Goal: Obtain resource: Download file/media

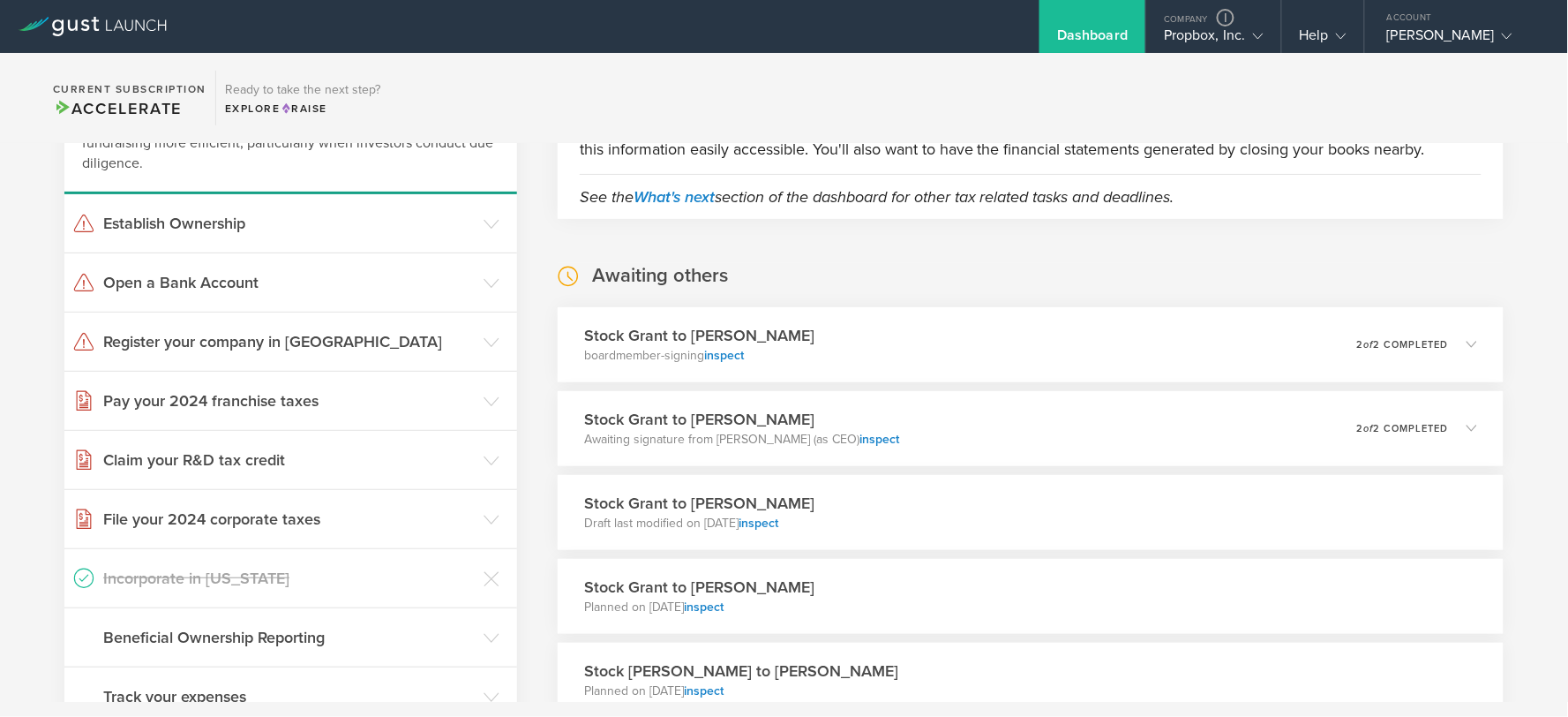
scroll to position [196, 0]
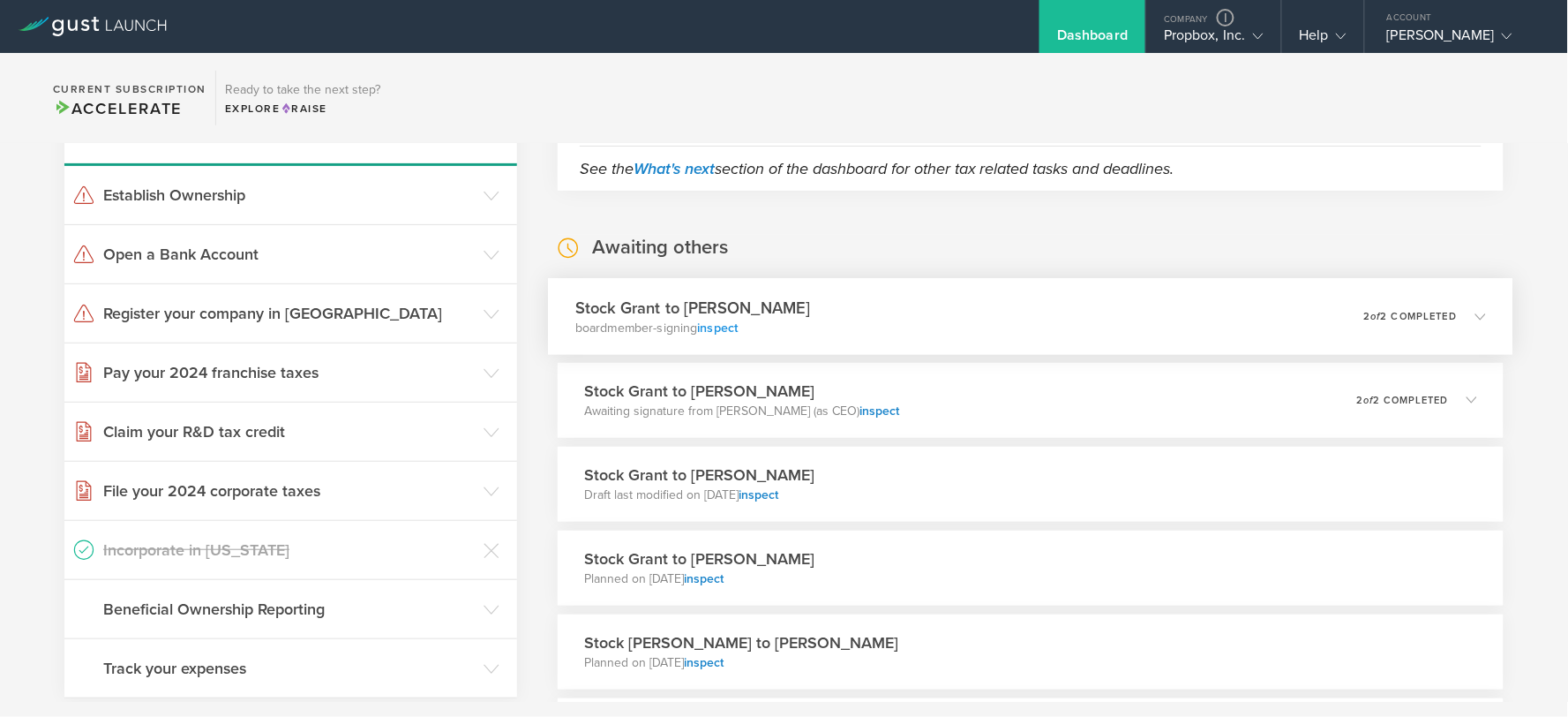
click at [717, 321] on link "inspect" at bounding box center [718, 327] width 40 height 15
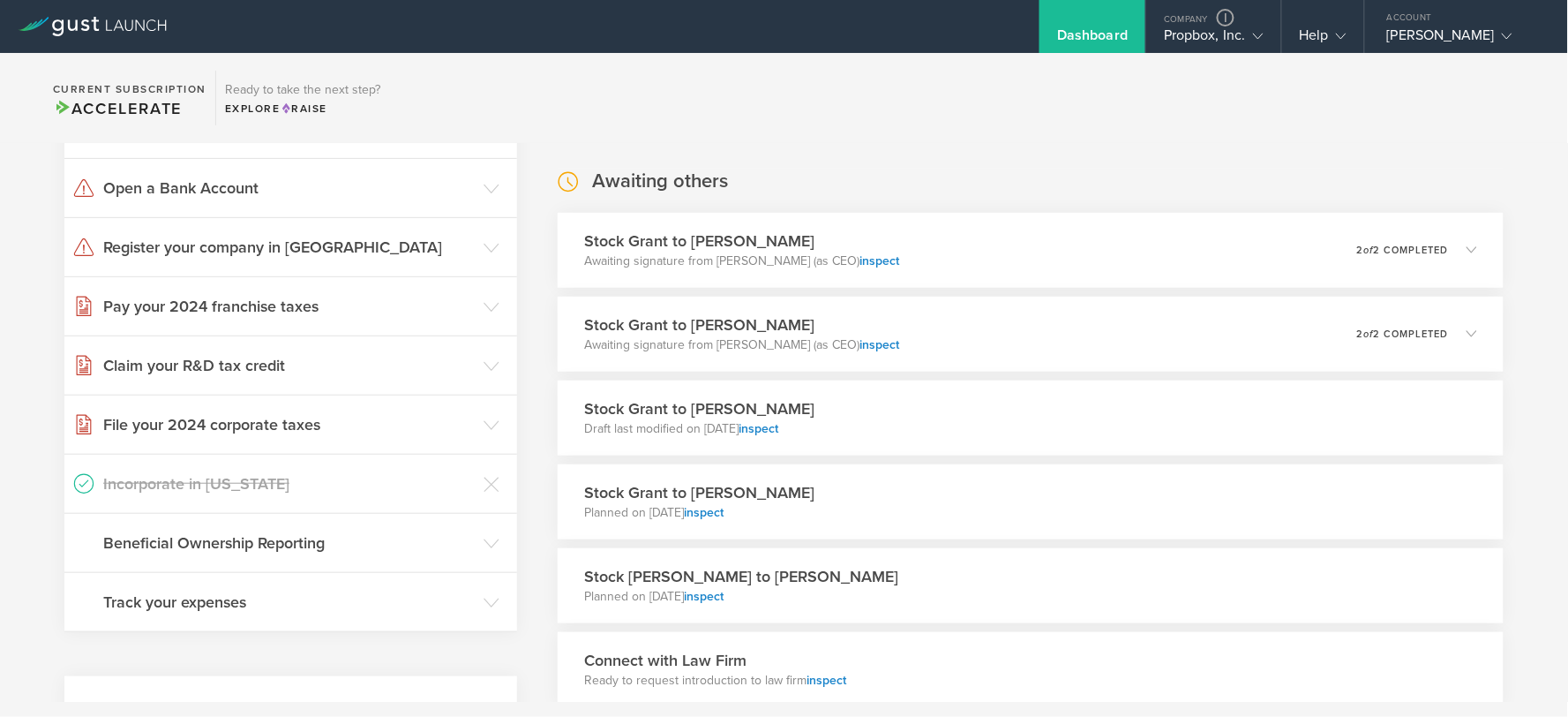
scroll to position [294, 0]
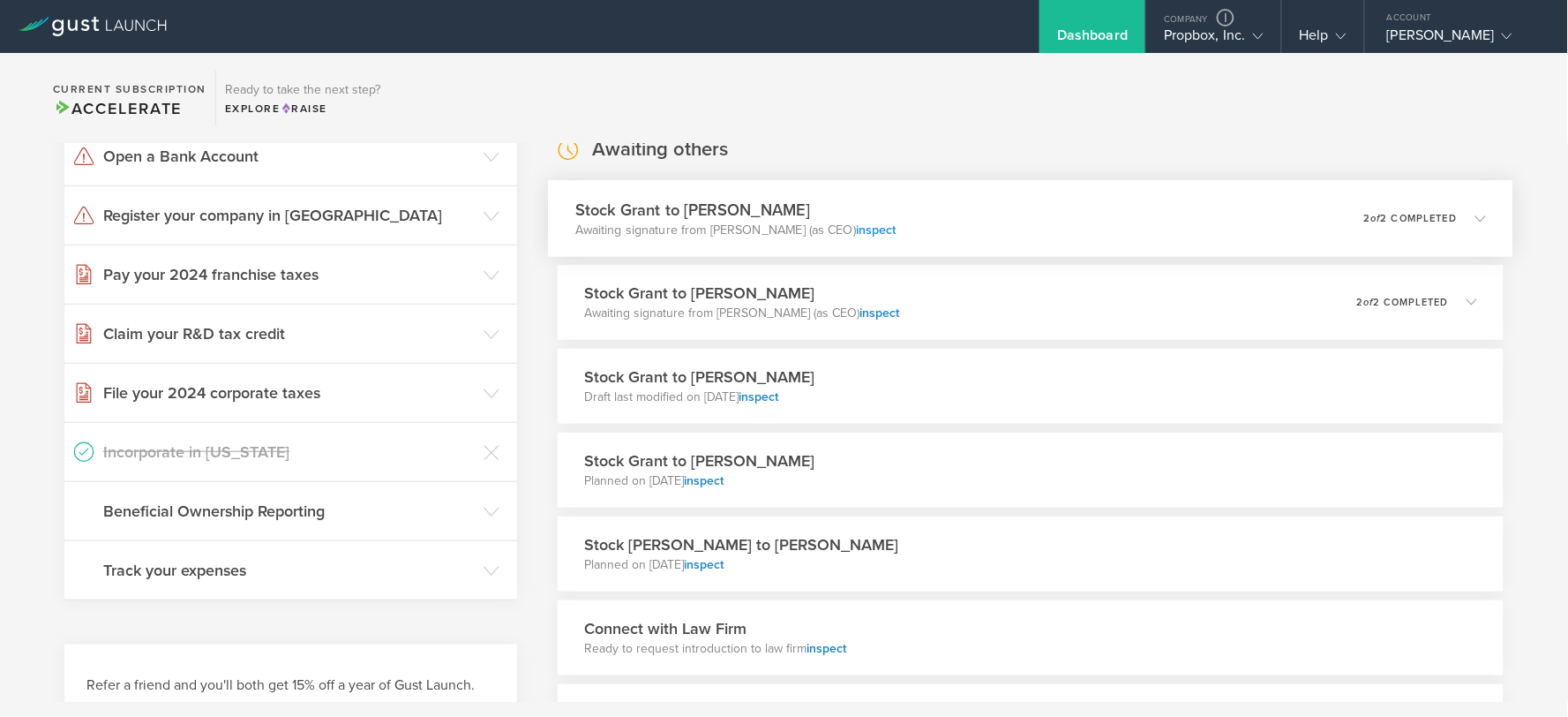
click at [868, 227] on link "inspect" at bounding box center [875, 229] width 40 height 15
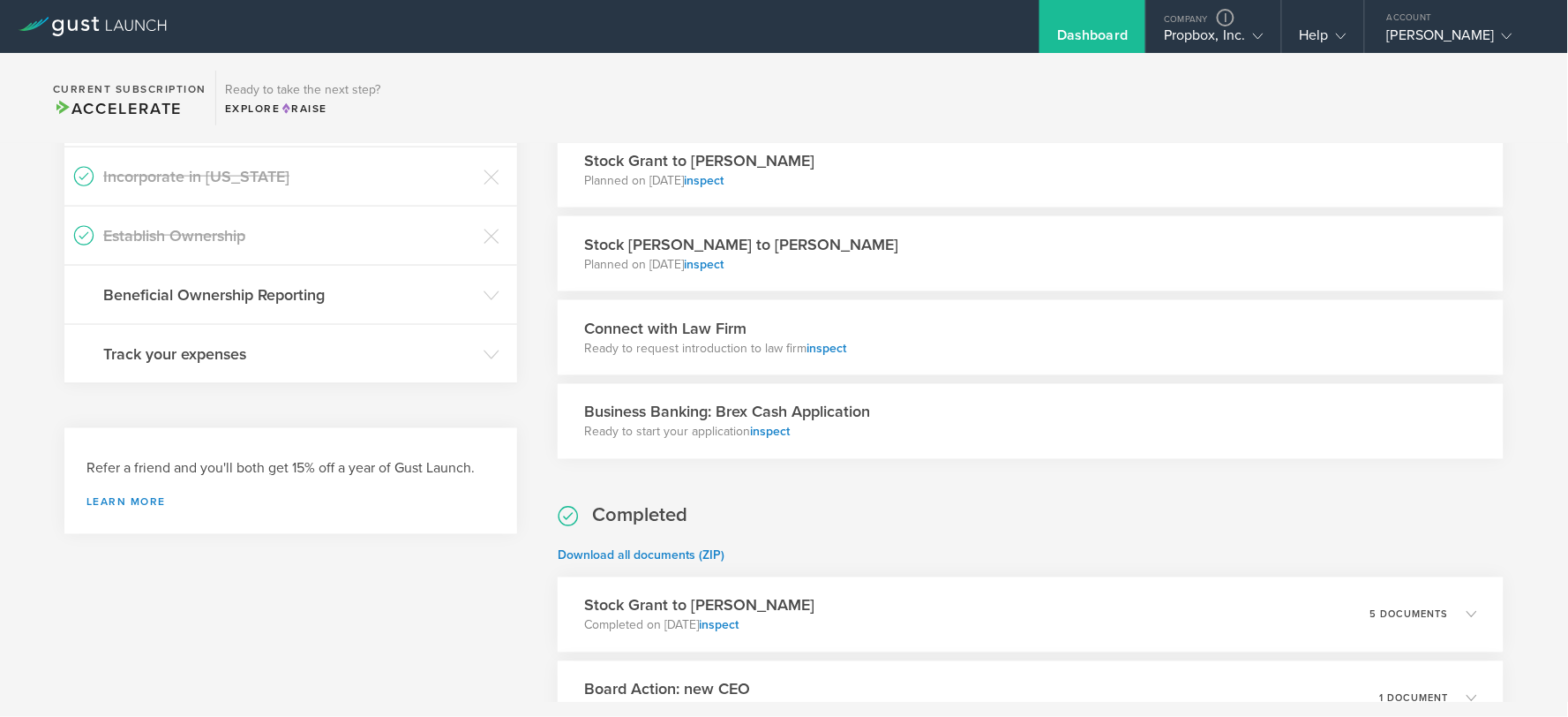
scroll to position [490, 0]
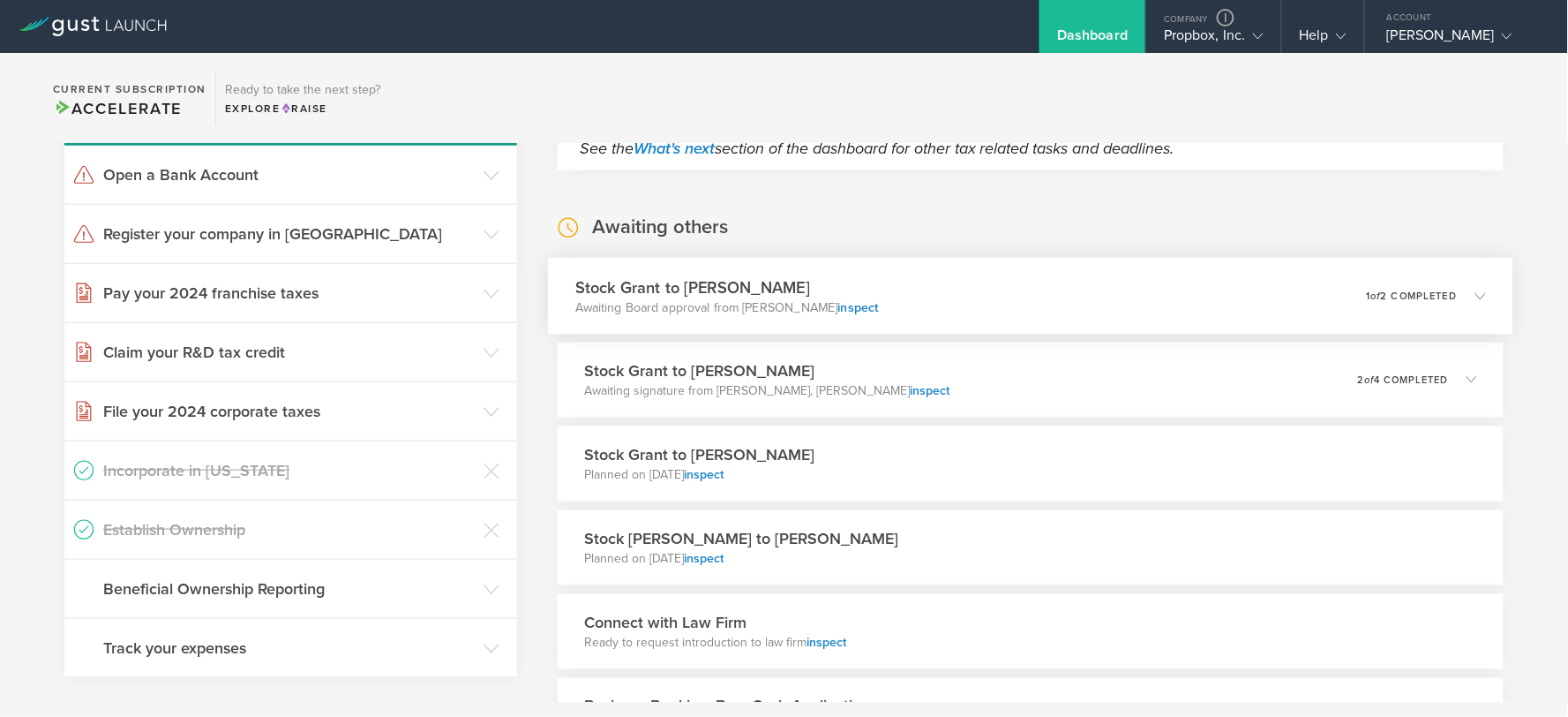
click at [959, 284] on div "Stock Grant to [PERSON_NAME] Awaiting Board approval from [PERSON_NAME] inspect…" at bounding box center [1029, 296] width 964 height 77
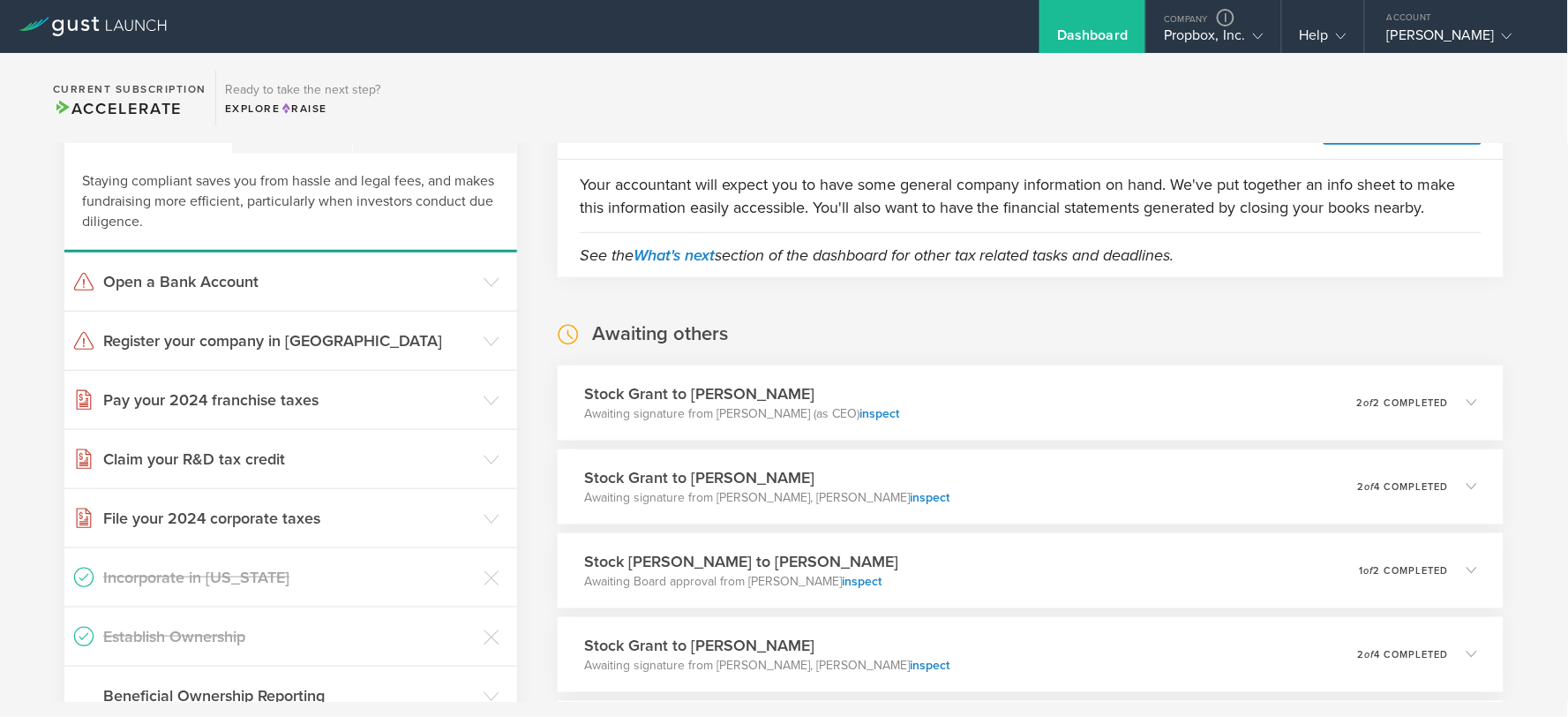
scroll to position [392, 0]
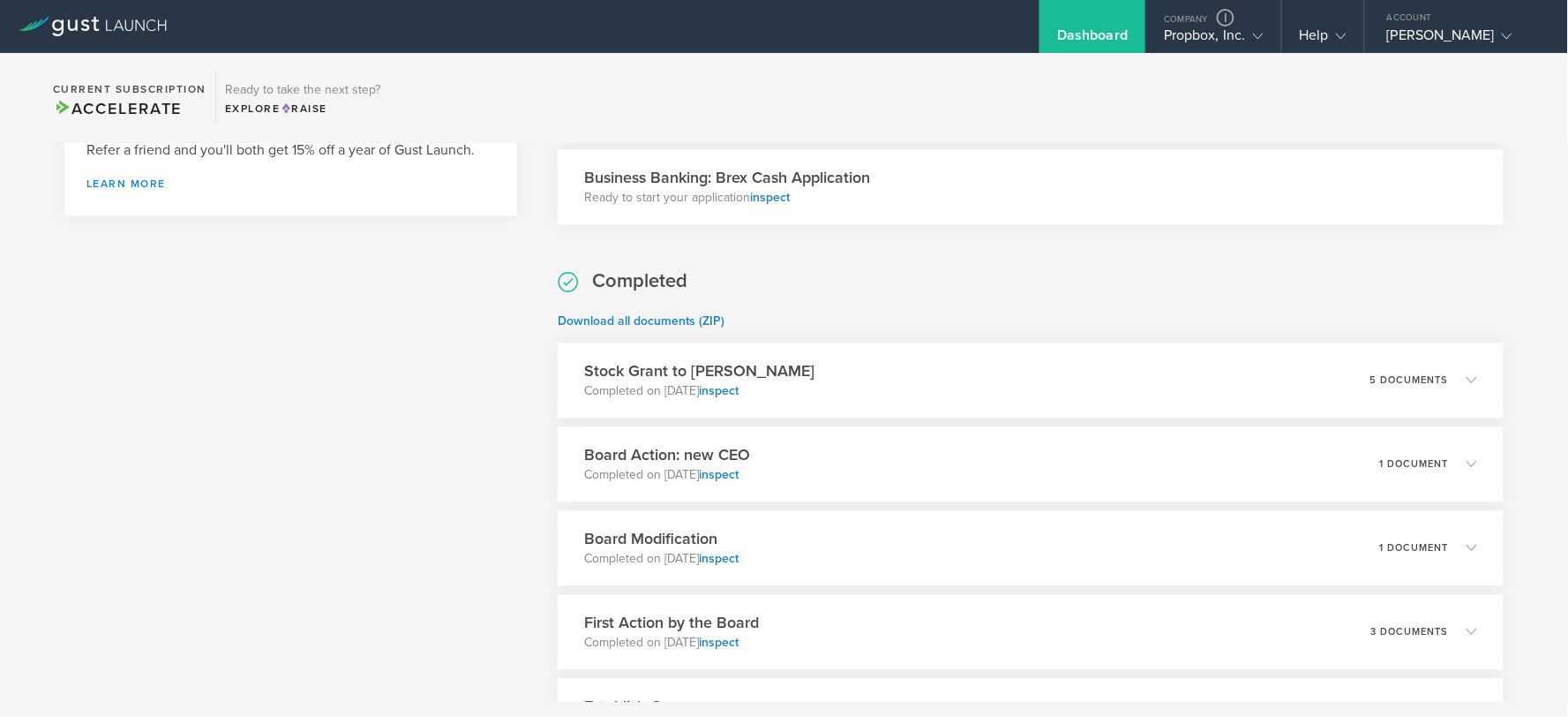
scroll to position [1347, 0]
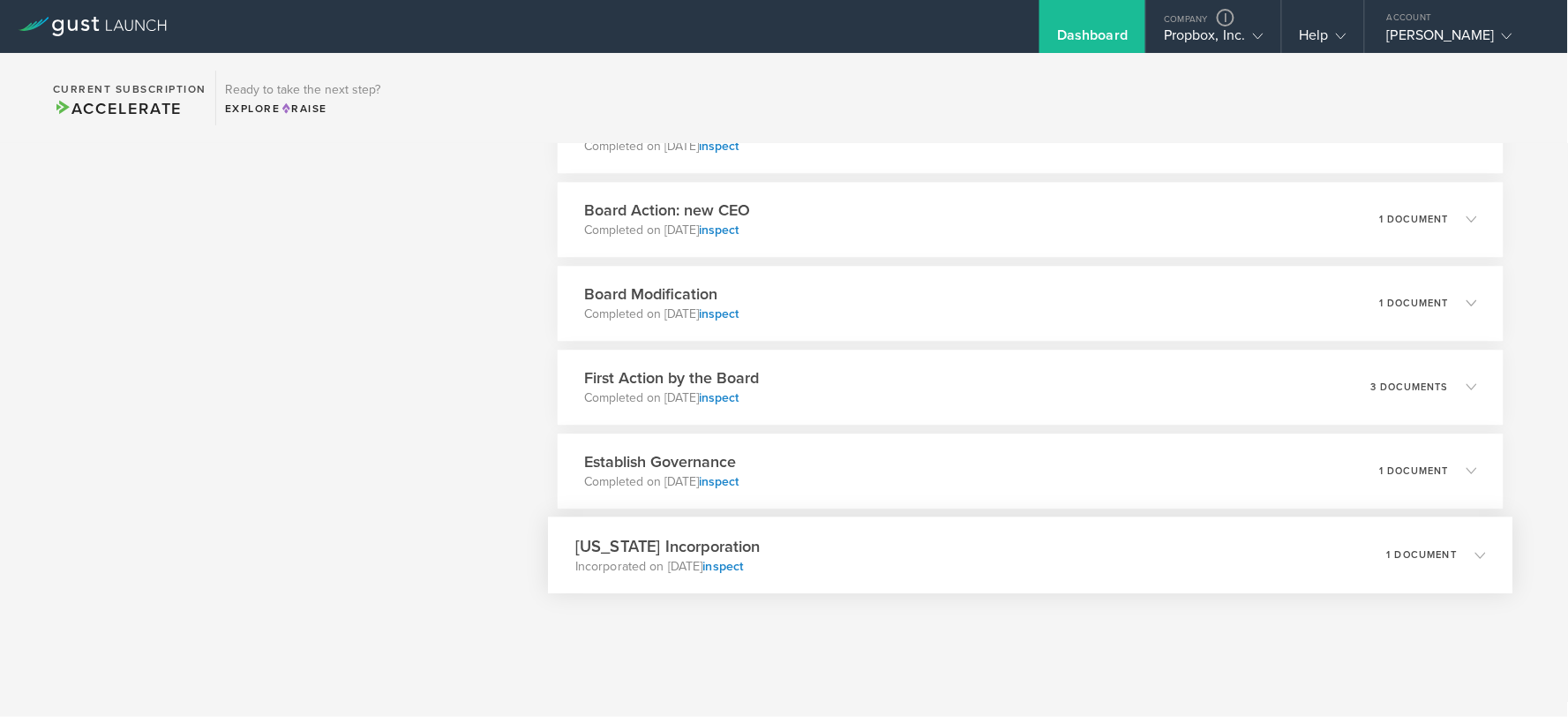
click at [879, 555] on div "Delaware Incorporation Incorporated on Jul 13, 2023 inspect 1 document" at bounding box center [1029, 555] width 964 height 77
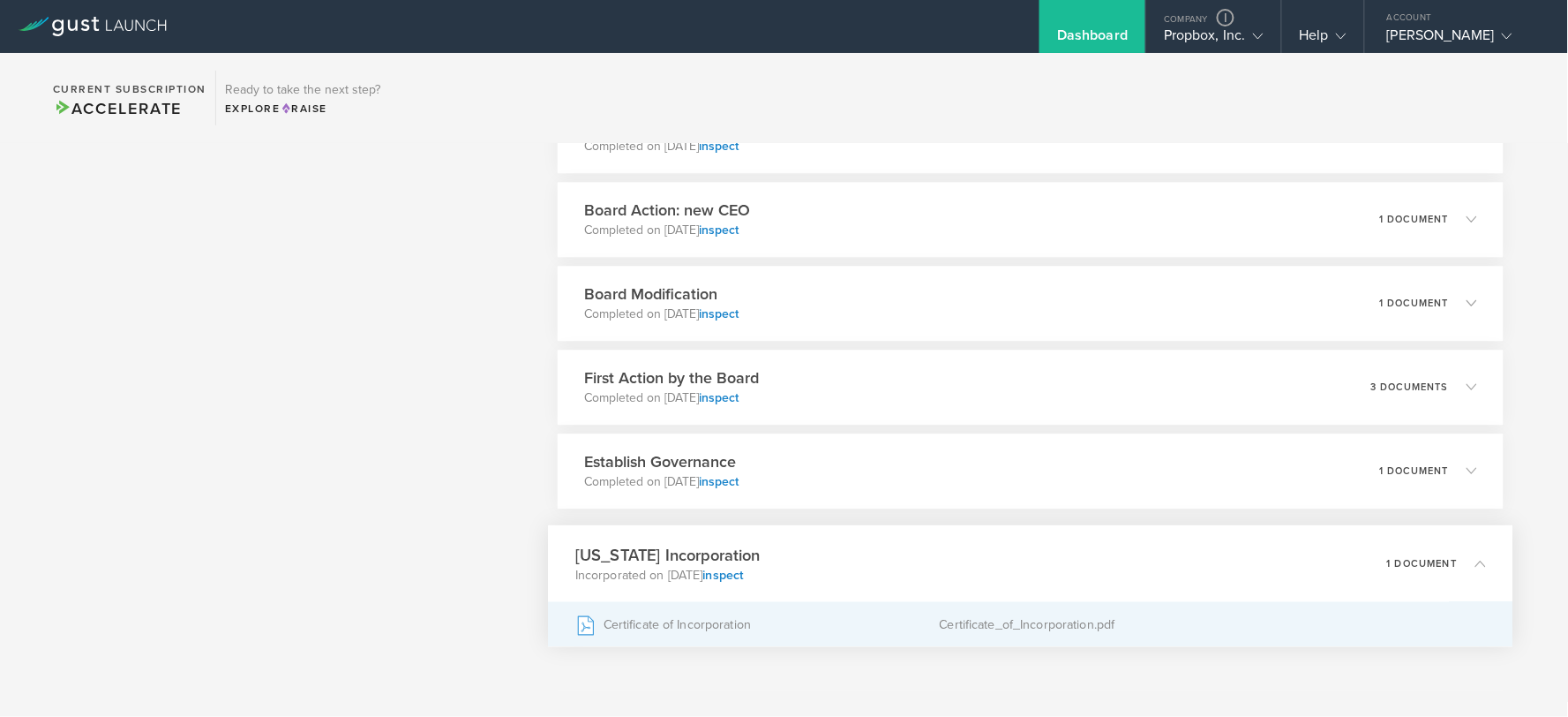
click at [750, 621] on div "Certificate of Incorporation" at bounding box center [757, 624] width 364 height 44
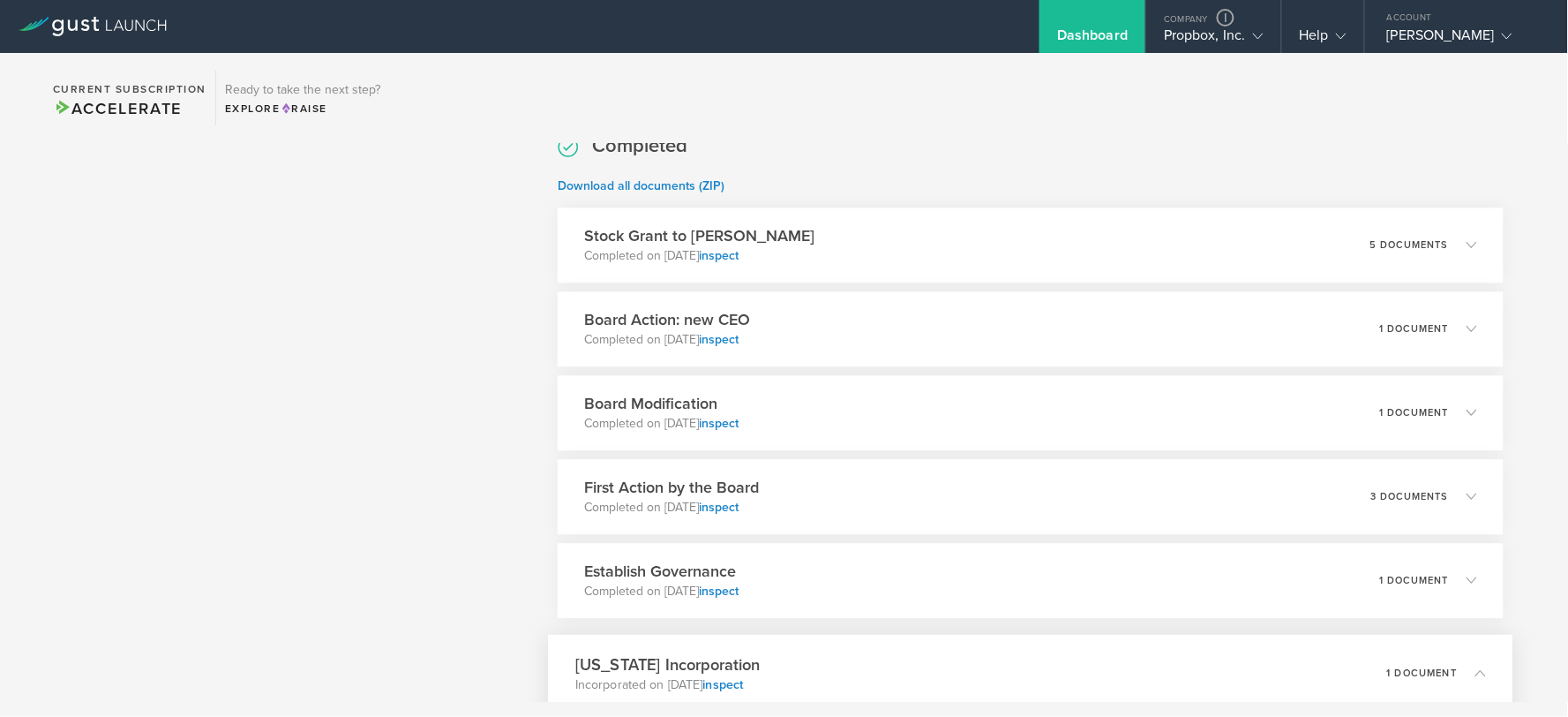
scroll to position [1053, 0]
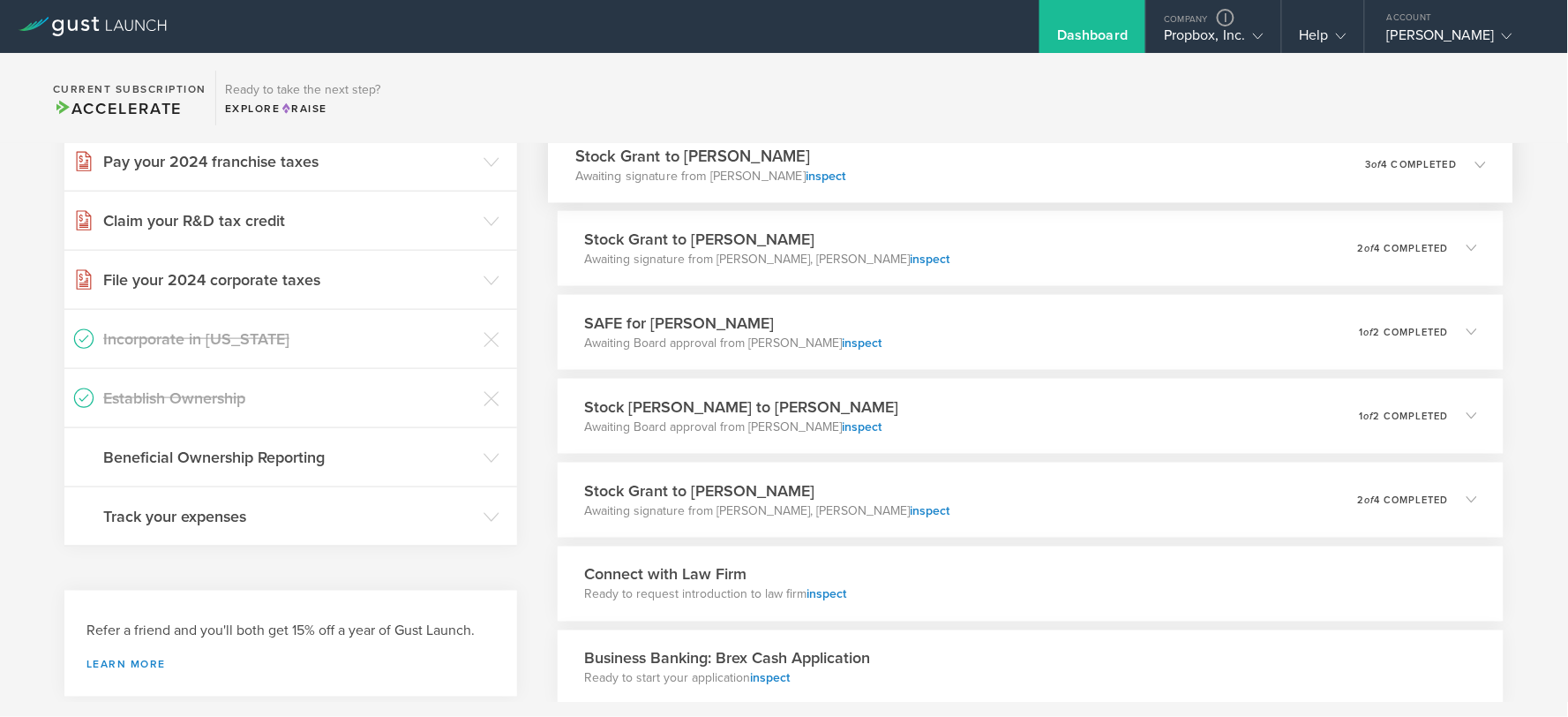
scroll to position [490, 0]
